Goal: Information Seeking & Learning: Learn about a topic

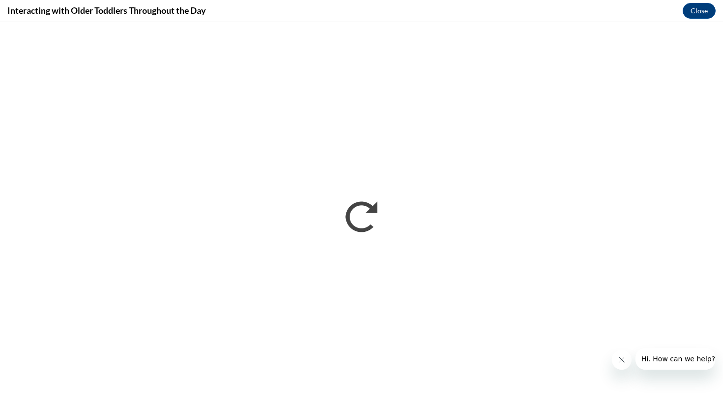
scroll to position [899, 0]
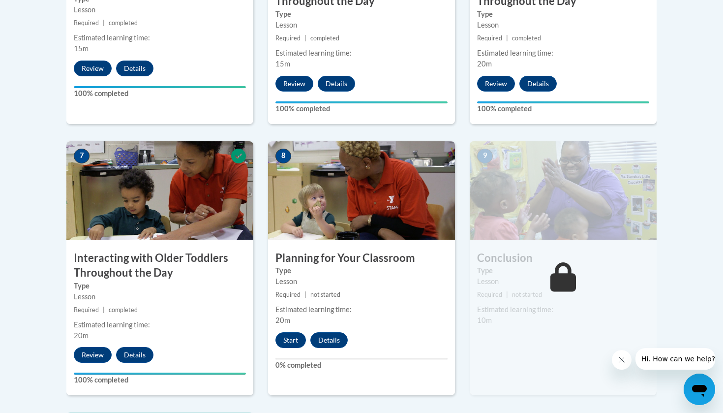
scroll to position [820, 0]
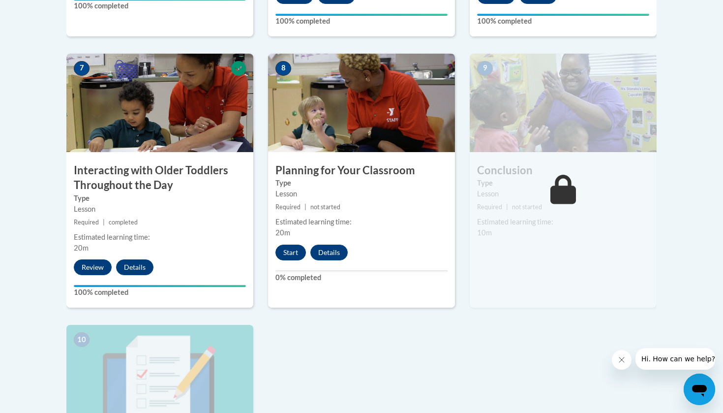
click at [290, 244] on button "Start" at bounding box center [290, 252] width 30 height 16
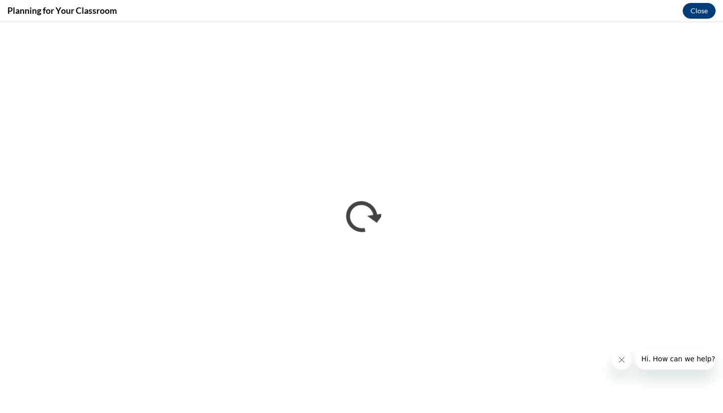
scroll to position [0, 0]
